Goal: Task Accomplishment & Management: Manage account settings

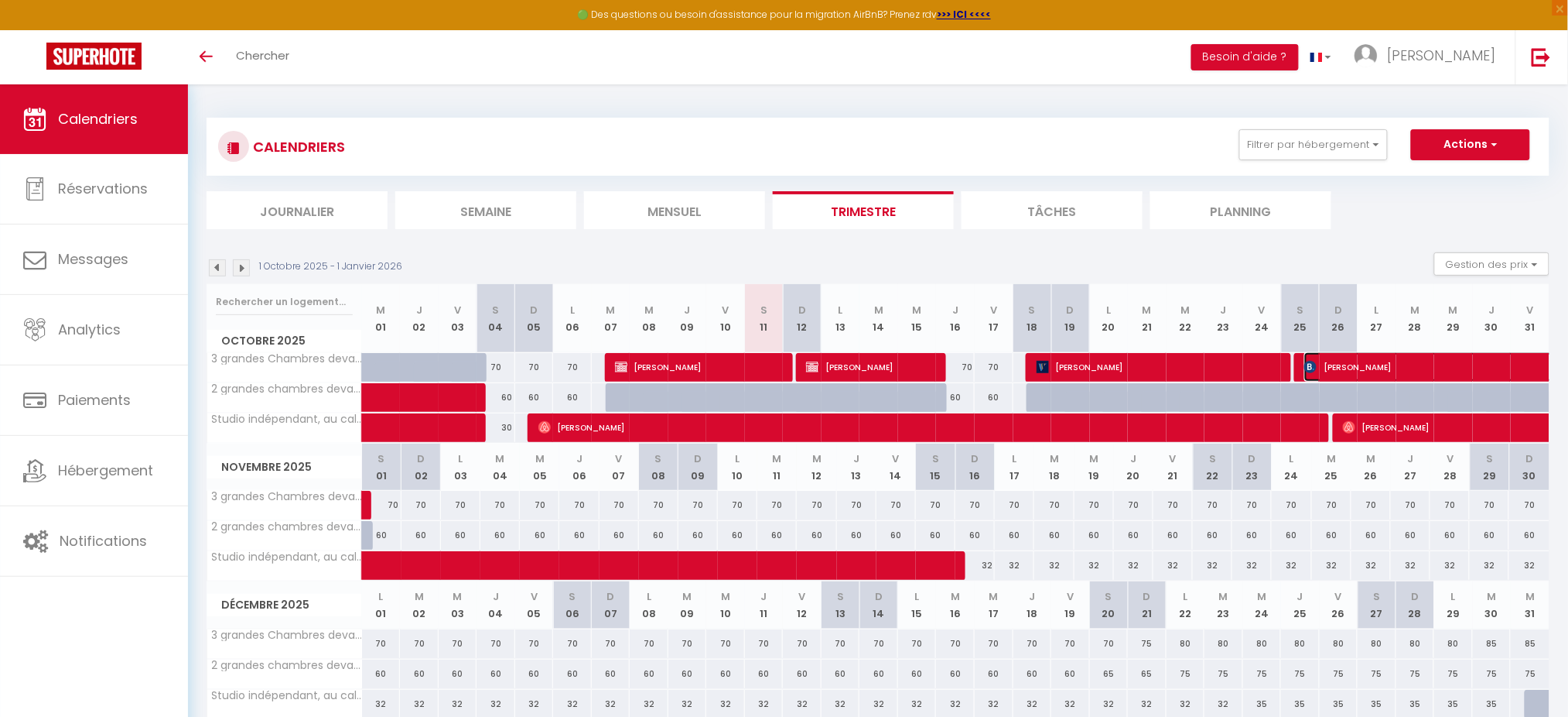
click at [1367, 362] on span "[PERSON_NAME]" at bounding box center [1429, 367] width 249 height 30
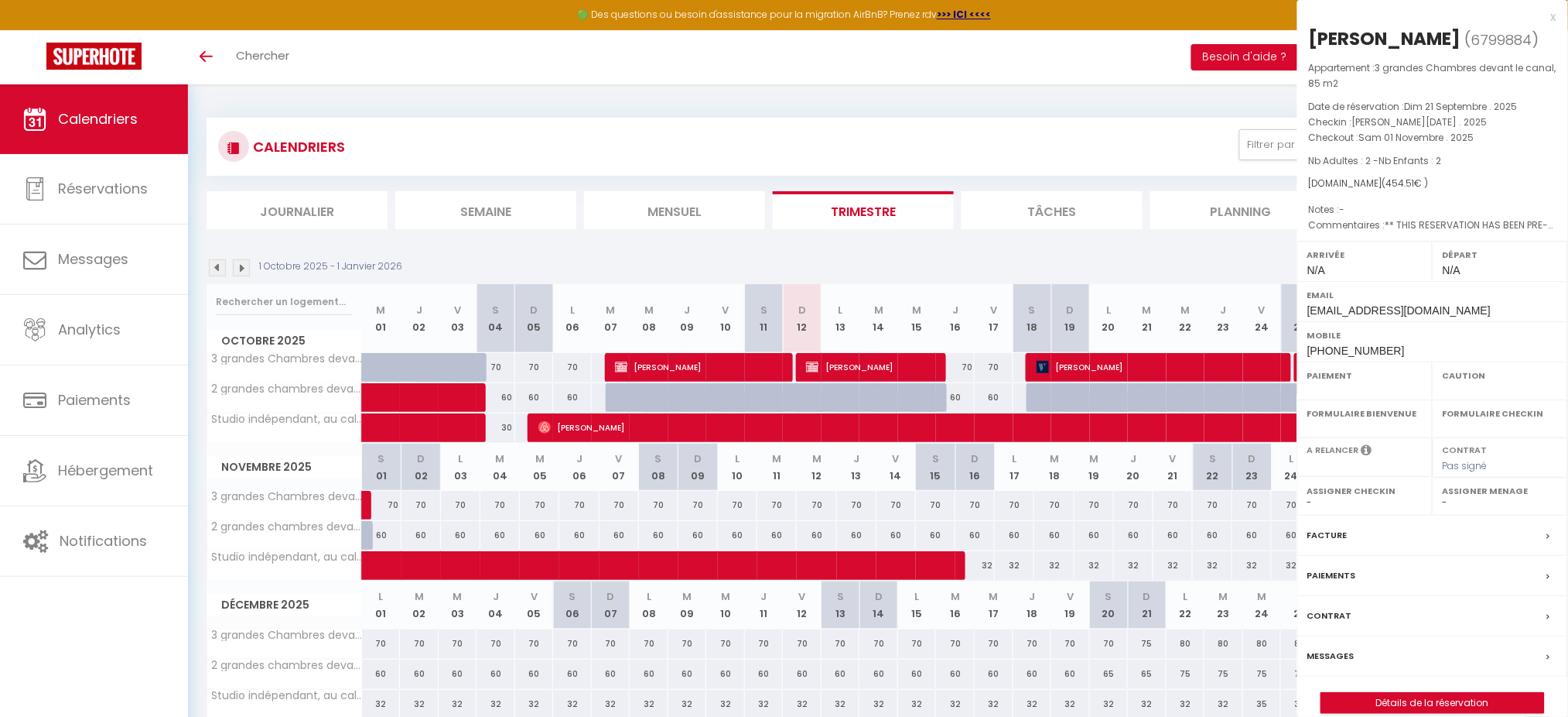
select select "OK"
select select "0"
select select "1"
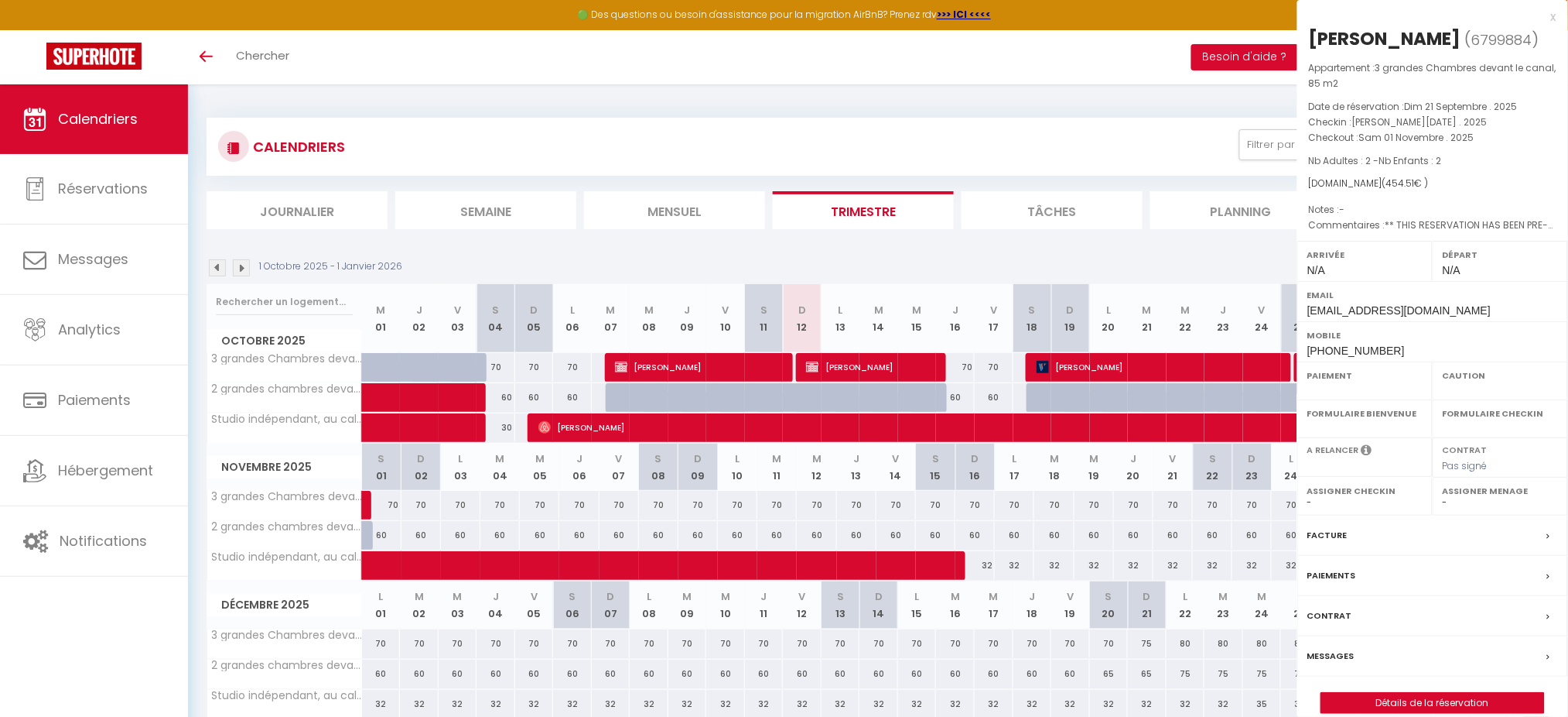
select select
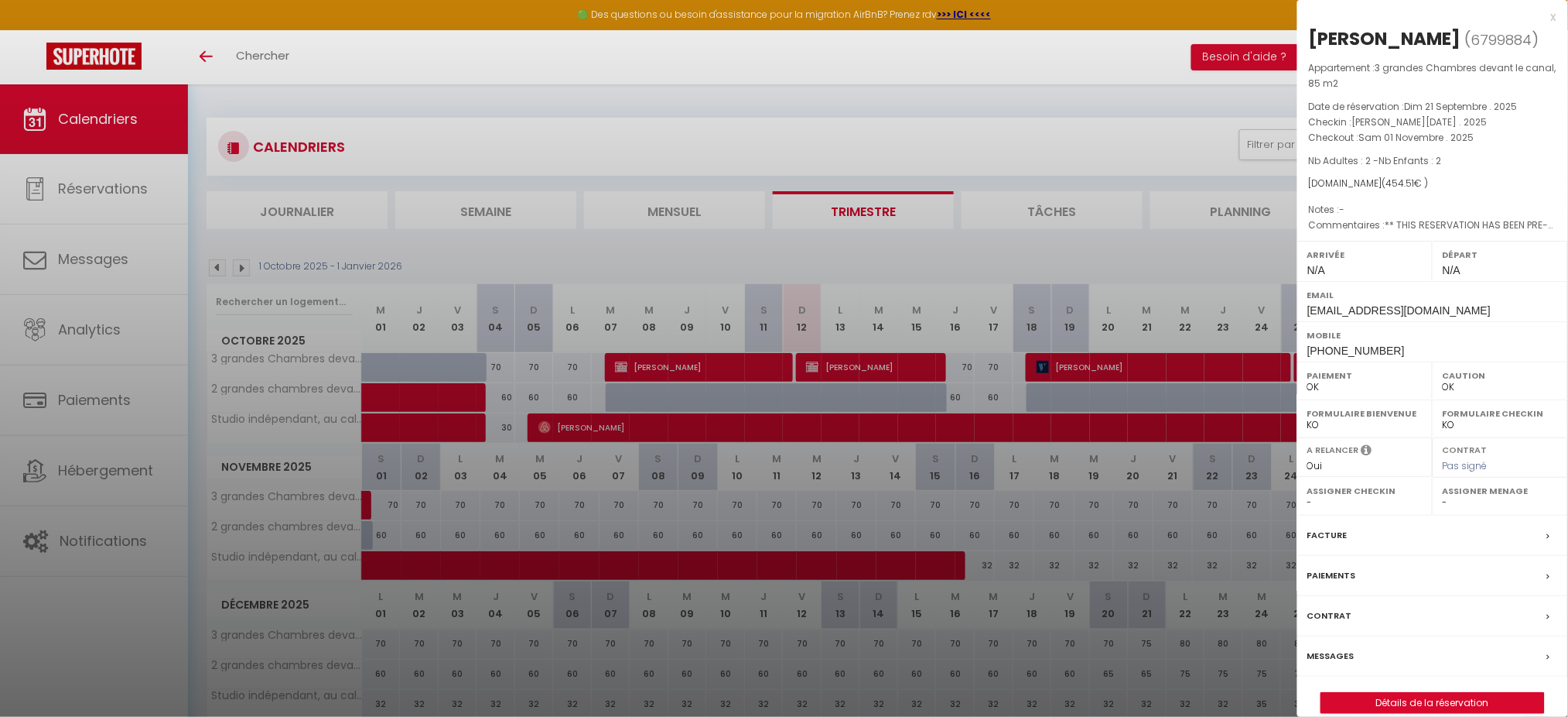
click at [1551, 16] on div "x" at bounding box center [1427, 17] width 259 height 19
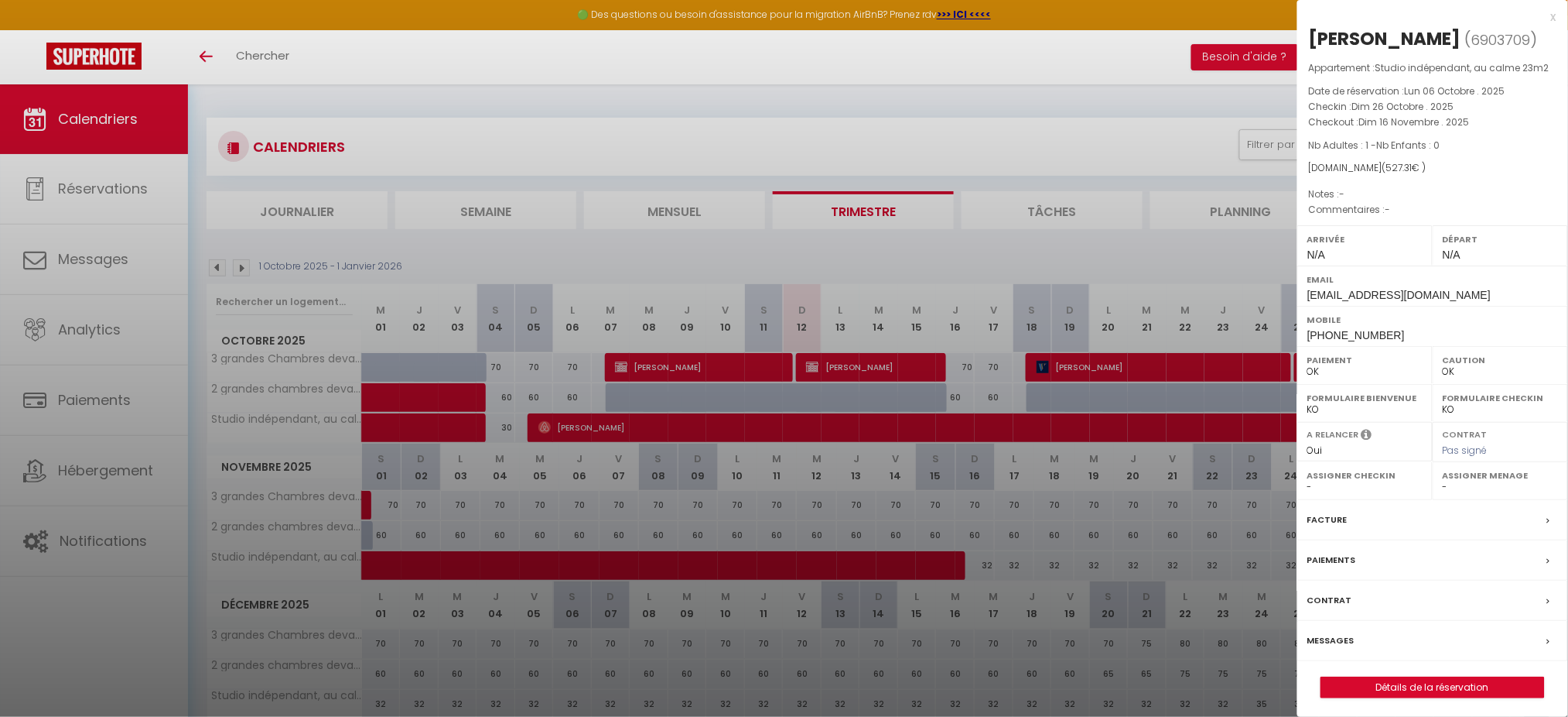
click at [1552, 10] on div "x" at bounding box center [1427, 17] width 259 height 19
